Goal: Task Accomplishment & Management: Manage account settings

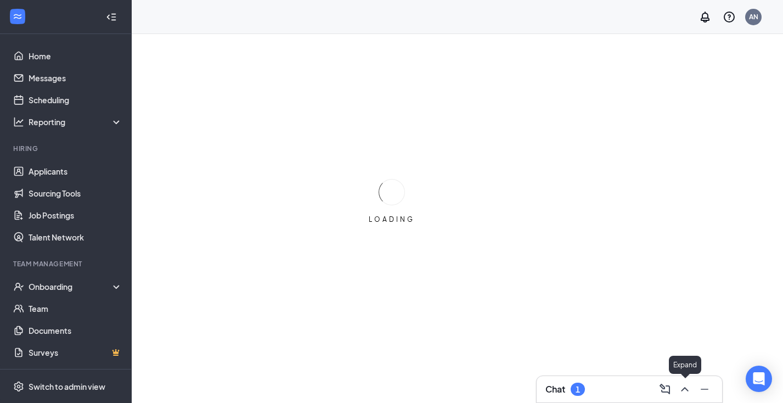
click at [688, 389] on icon "ChevronUp" at bounding box center [685, 389] width 13 height 13
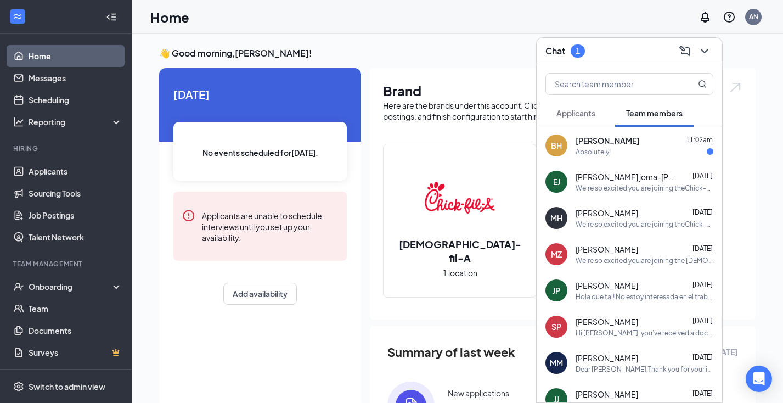
click at [620, 148] on div "Absolutely!" at bounding box center [645, 151] width 138 height 9
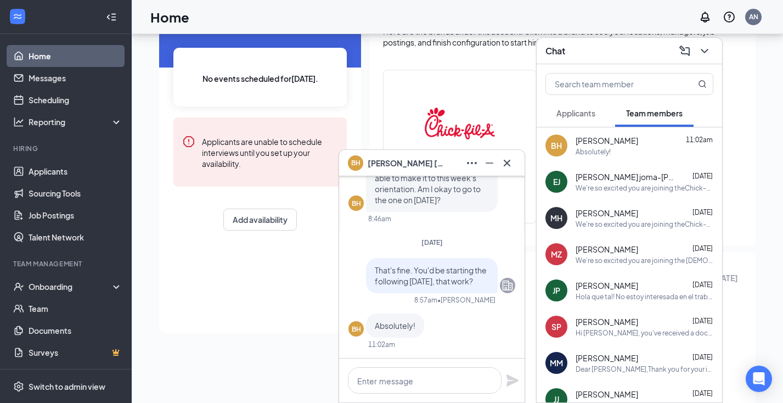
scroll to position [76, 0]
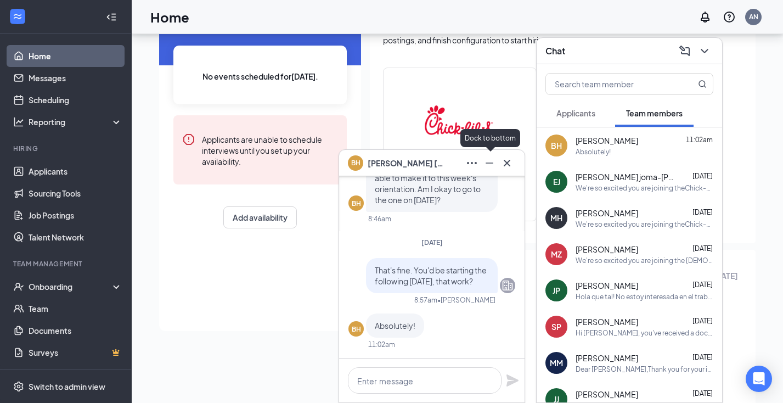
click at [491, 169] on icon "Minimize" at bounding box center [489, 162] width 13 height 13
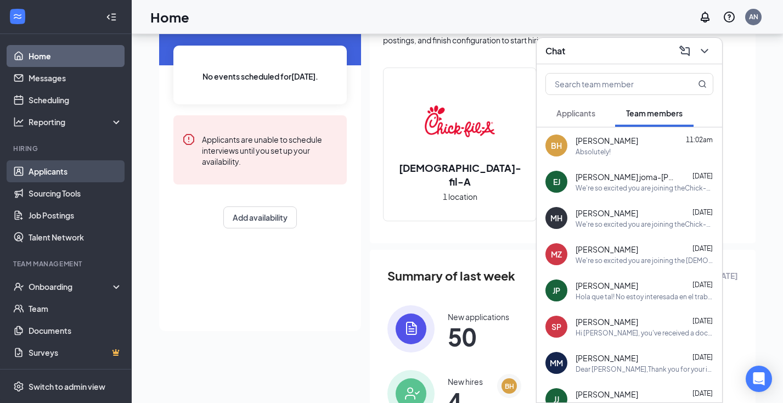
click at [99, 168] on link "Applicants" at bounding box center [76, 171] width 94 height 22
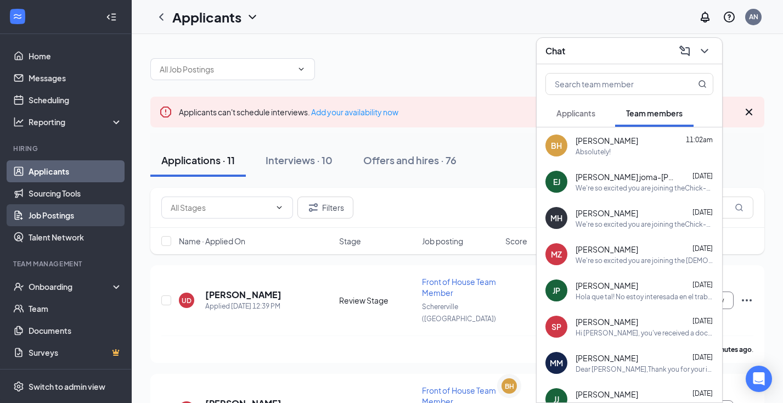
click at [99, 209] on link "Job Postings" at bounding box center [76, 215] width 94 height 22
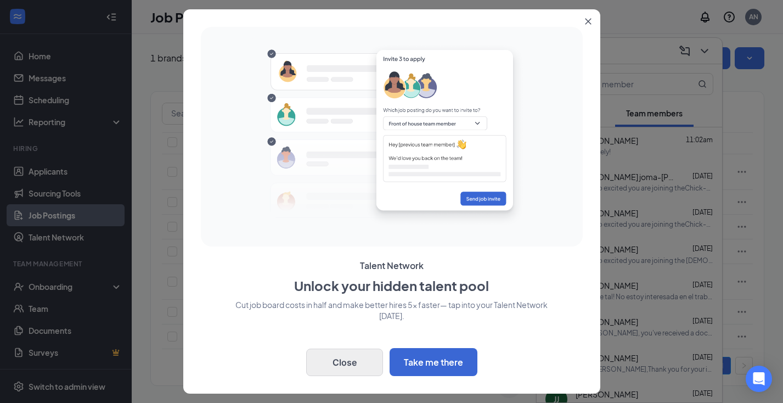
click at [347, 362] on button "Close" at bounding box center [344, 362] width 77 height 27
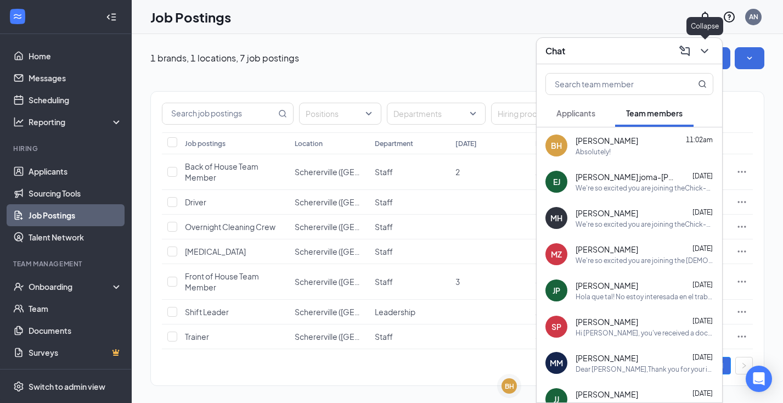
click at [707, 48] on icon "ChevronDown" at bounding box center [704, 50] width 13 height 13
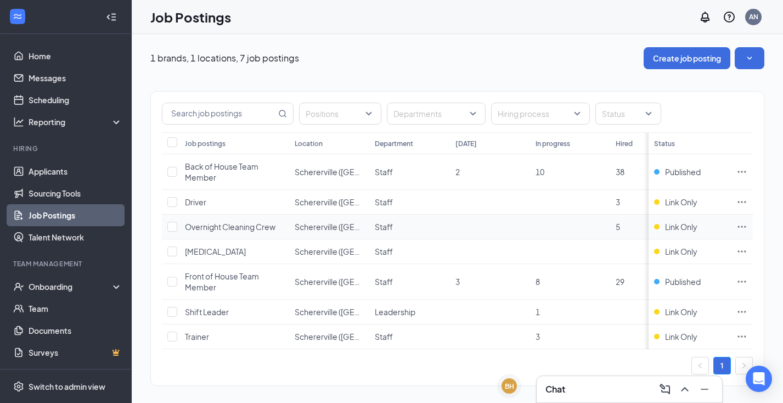
click at [742, 229] on icon "Ellipses" at bounding box center [742, 226] width 11 height 11
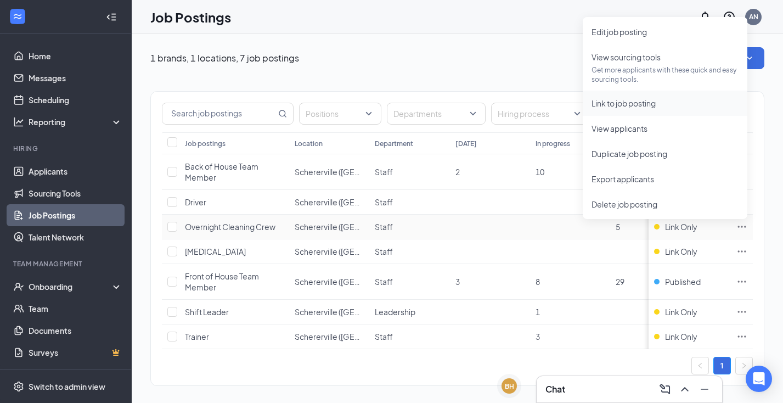
click at [693, 100] on span "Link to job posting" at bounding box center [665, 103] width 147 height 12
